Goal: Information Seeking & Learning: Learn about a topic

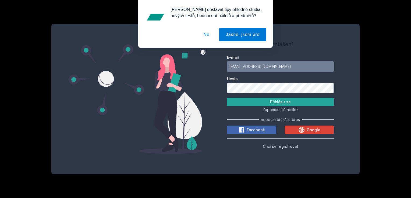
click at [227, 98] on button "Přihlásit se" at bounding box center [280, 102] width 107 height 9
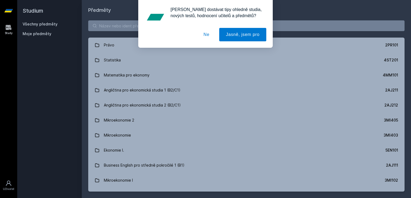
click at [205, 31] on button "Ne" at bounding box center [206, 34] width 19 height 13
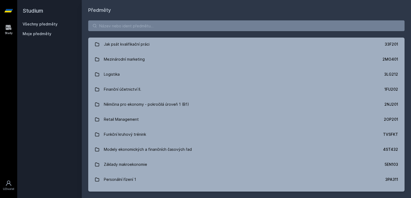
scroll to position [965, 0]
click at [149, 23] on input "search" at bounding box center [246, 25] width 316 height 11
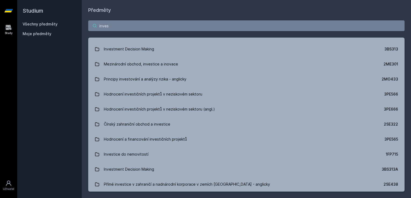
drag, startPoint x: 134, startPoint y: 23, endPoint x: 46, endPoint y: 20, distance: 88.0
click at [46, 20] on div "Studium Všechny předměty Moje předměty Předměty inves Investiční rozhodování a …" at bounding box center [213, 99] width 393 height 198
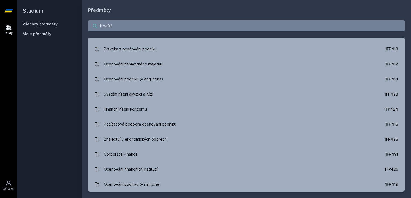
scroll to position [0, 0]
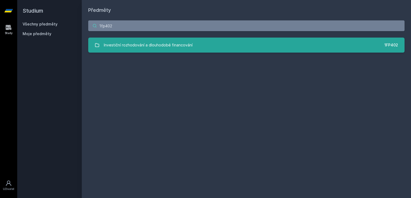
type input "1fp402"
click at [192, 46] on link "Investiční rozhodování a dlouhodobé financování 1FP402" at bounding box center [246, 45] width 316 height 15
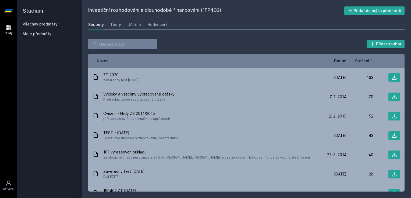
click at [341, 60] on span "Datum" at bounding box center [340, 61] width 12 height 6
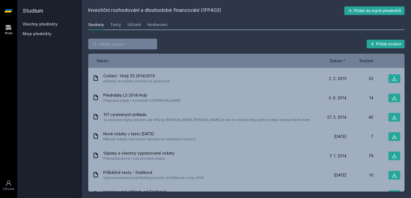
scroll to position [116, 0]
click at [118, 43] on input "search" at bounding box center [122, 44] width 69 height 11
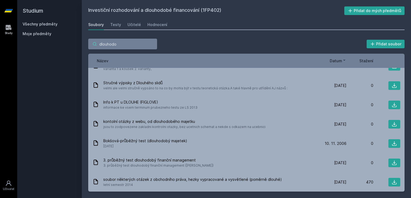
scroll to position [0, 0]
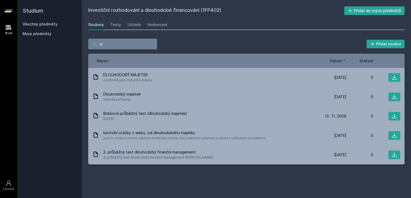
type input "d"
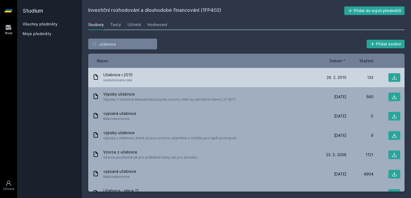
type input "učebnice"
click at [161, 77] on div "Učebnice r.2010 naskenovaná celá" at bounding box center [205, 77] width 227 height 11
click at [391, 77] on icon at bounding box center [393, 77] width 5 height 5
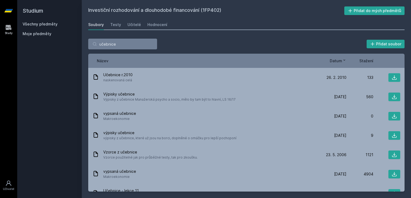
click at [193, 67] on div "Název Datum Stažení" at bounding box center [246, 61] width 316 height 14
